Goal: Check status: Check status

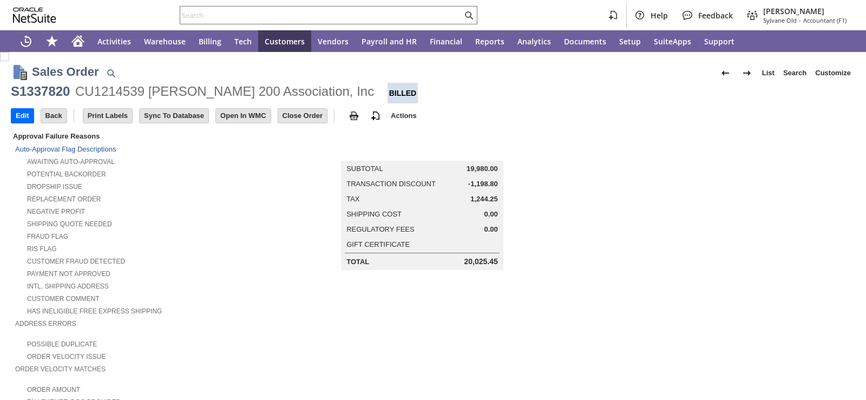
scroll to position [487, 0]
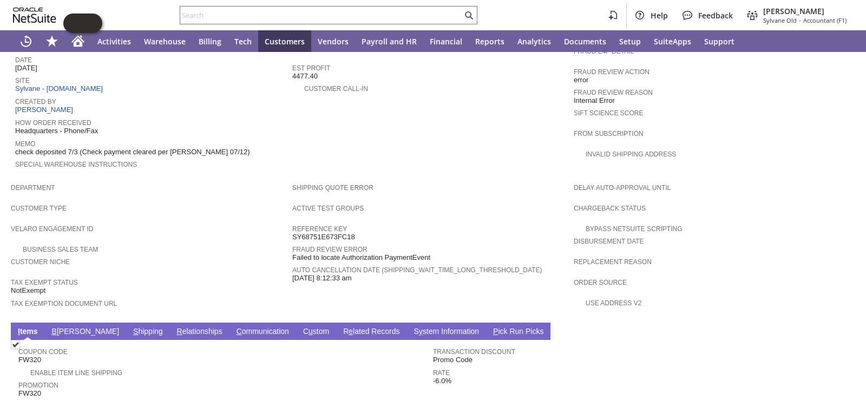
click at [59, 327] on link "B [PERSON_NAME]" at bounding box center [85, 332] width 73 height 10
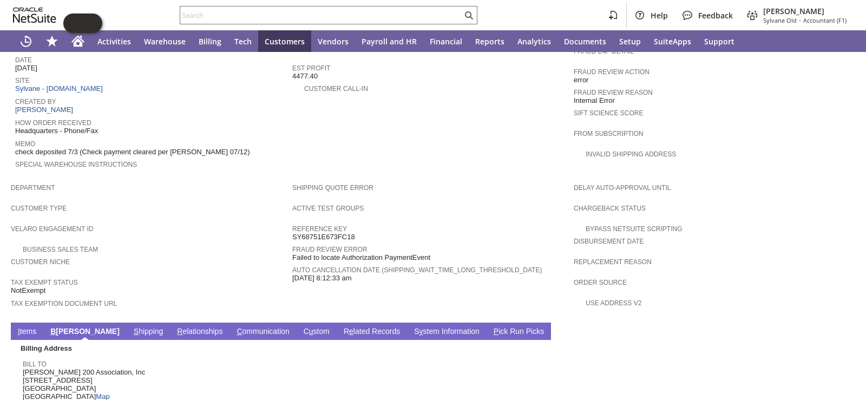
click at [131, 327] on link "S hipping" at bounding box center [148, 332] width 35 height 10
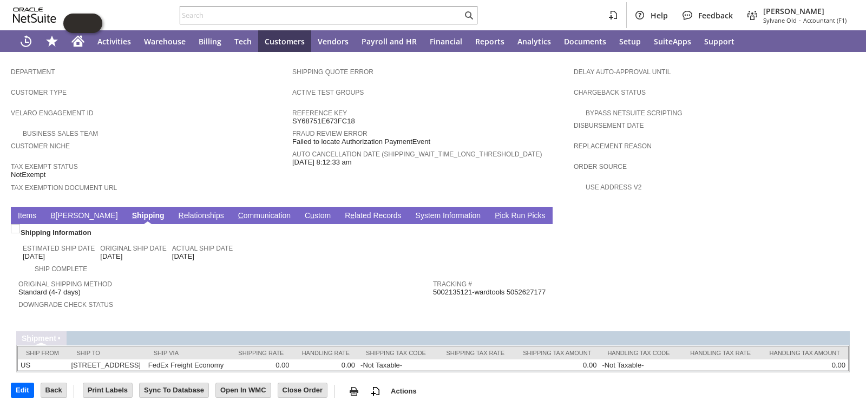
scroll to position [604, 0]
click at [447, 287] on span "5002135121-wardtools 5052627177" at bounding box center [489, 291] width 113 height 9
copy span "5002135121"
click at [543, 277] on span "Tracking #" at bounding box center [637, 282] width 409 height 11
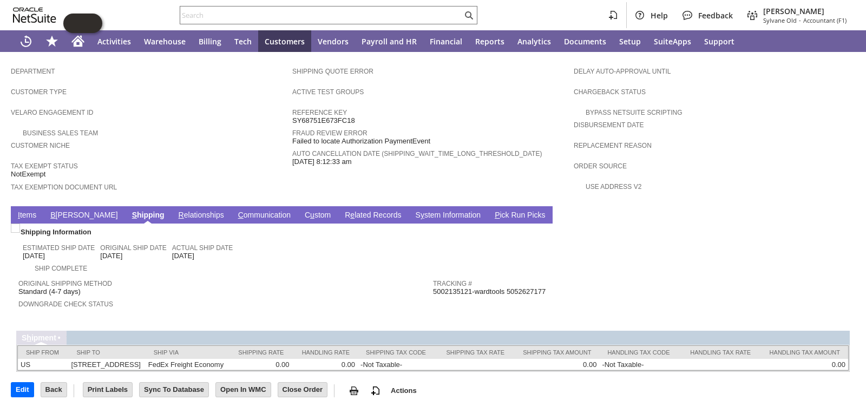
click at [521, 287] on span "5002135121-wardtools 5052627177" at bounding box center [489, 291] width 113 height 9
copy span "5052627177"
click at [243, 139] on span "Customer Niche" at bounding box center [149, 144] width 276 height 11
click at [519, 287] on span "5002135121-wardtools 5052627177" at bounding box center [489, 291] width 113 height 9
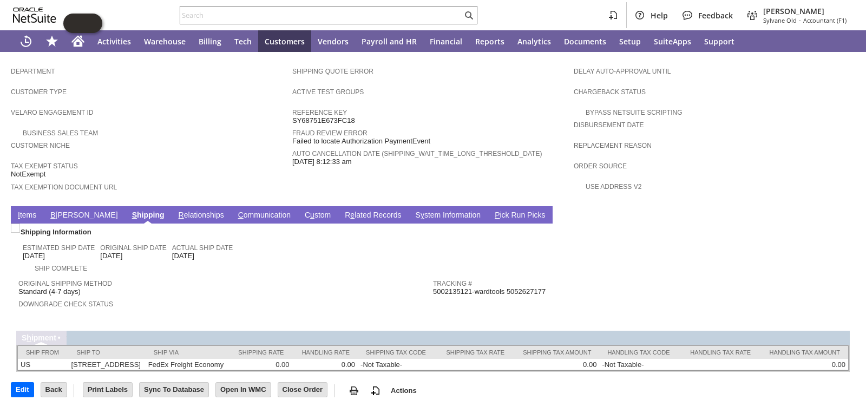
click at [519, 287] on span "5002135121-wardtools 5052627177" at bounding box center [489, 291] width 113 height 9
copy span "5052627177"
click at [136, 297] on span "Downgrade Check Status" at bounding box center [222, 302] width 409 height 11
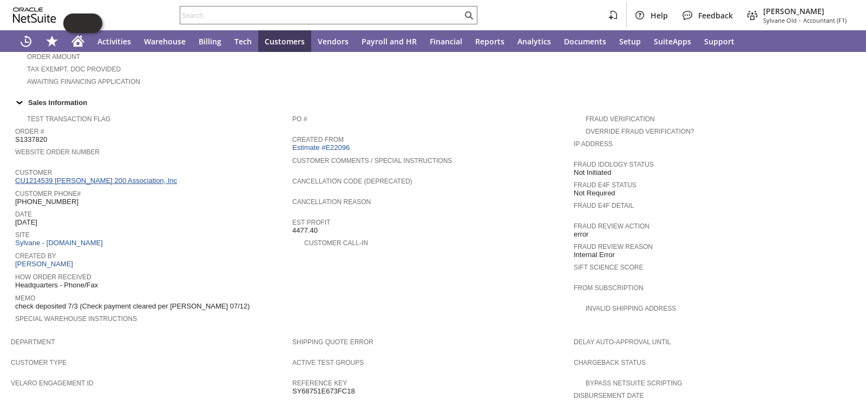
click at [76, 176] on link "CU1214539 [PERSON_NAME] 200 Association, Inc" at bounding box center [97, 180] width 165 height 8
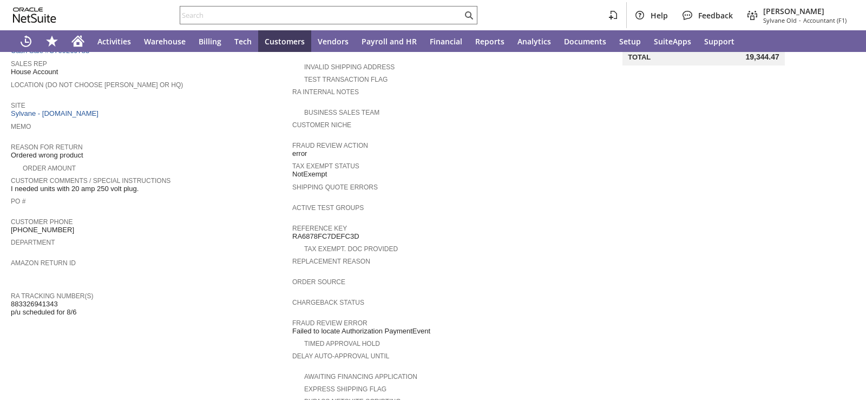
scroll to position [217, 0]
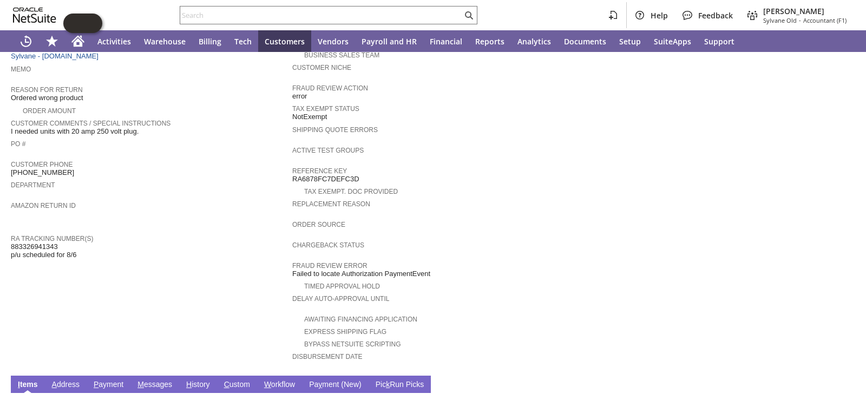
click at [40, 243] on span "883326941343 p/u scheduled for 8/6" at bounding box center [44, 251] width 66 height 17
copy span "883326941343"
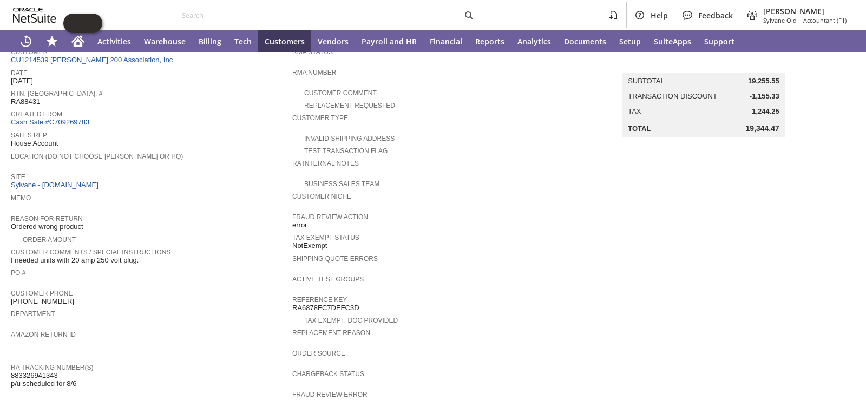
scroll to position [0, 0]
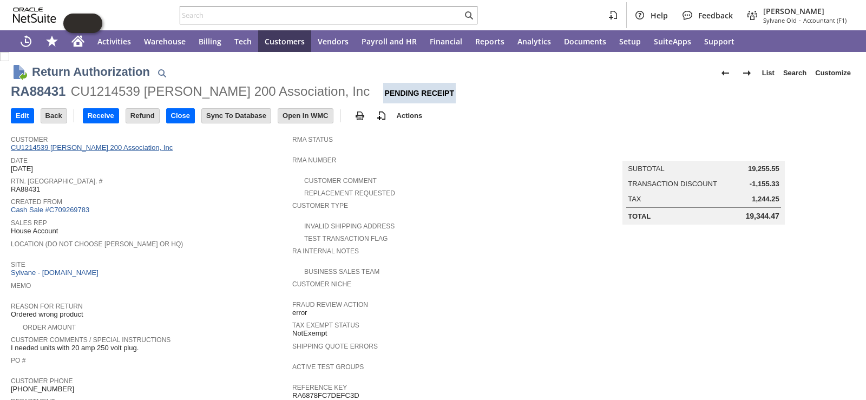
click at [91, 147] on link "CU1214539 [PERSON_NAME] 200 Association, Inc" at bounding box center [93, 147] width 165 height 8
